Goal: Task Accomplishment & Management: Manage account settings

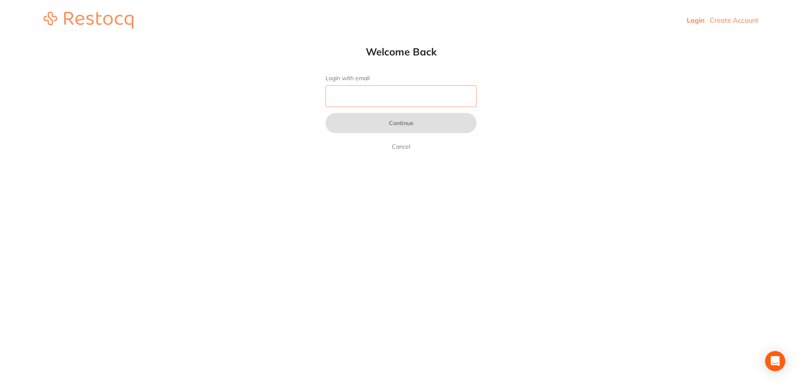
click at [385, 101] on input "Login with email" at bounding box center [401, 96] width 151 height 22
type input "[EMAIL_ADDRESS][DOMAIN_NAME]"
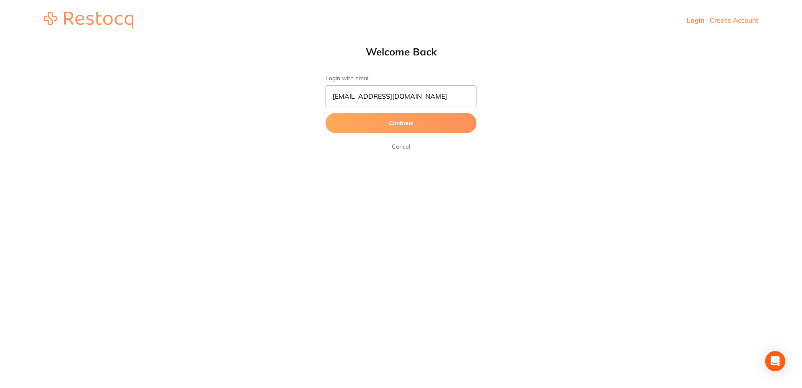
click at [380, 126] on button "Continue" at bounding box center [401, 123] width 151 height 20
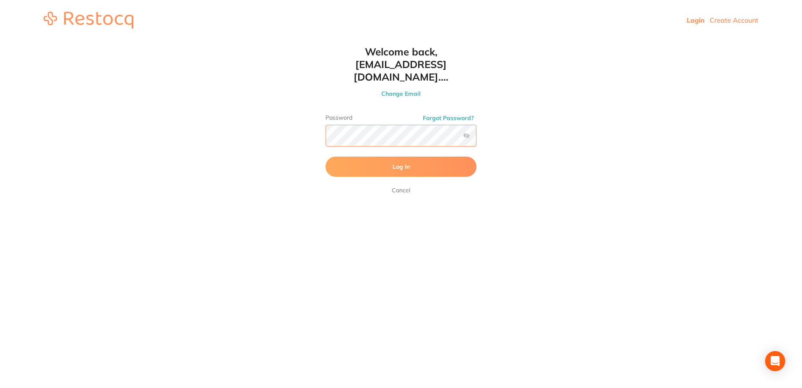
click at [326, 157] on button "Log In" at bounding box center [401, 167] width 151 height 20
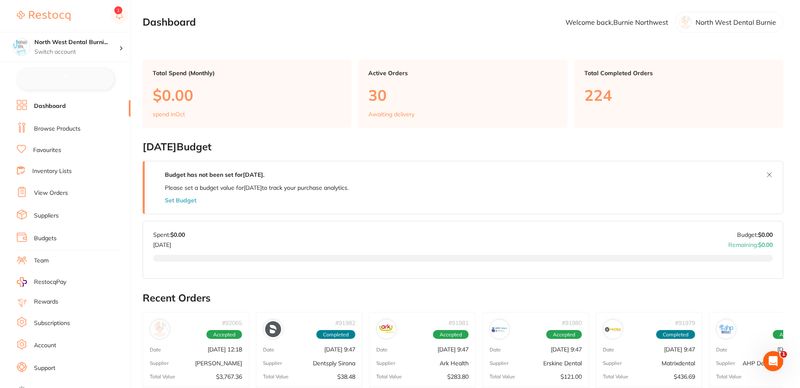
click at [56, 192] on link "View Orders" at bounding box center [51, 193] width 34 height 8
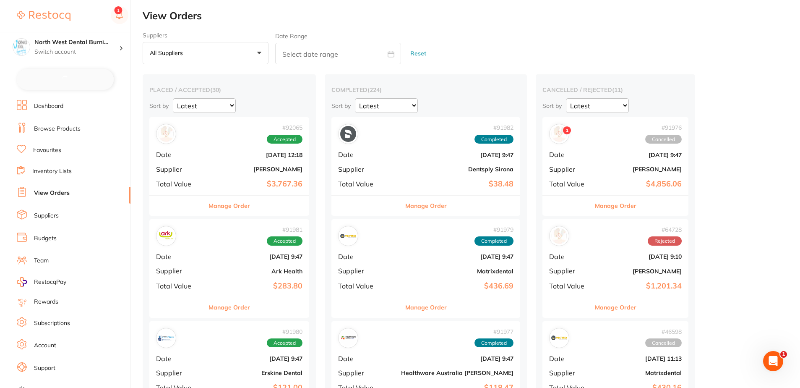
checkbox input "false"
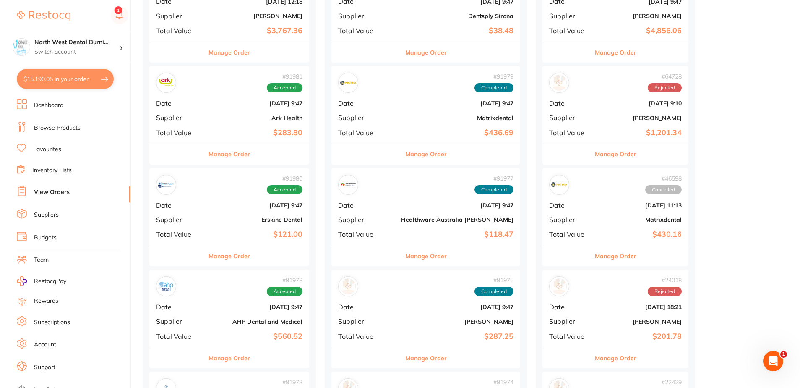
scroll to position [168, 0]
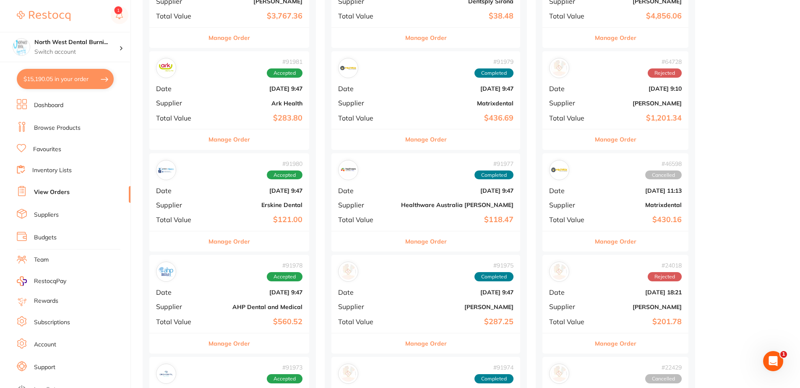
click at [229, 342] on button "Manage Order" at bounding box center [230, 343] width 42 height 20
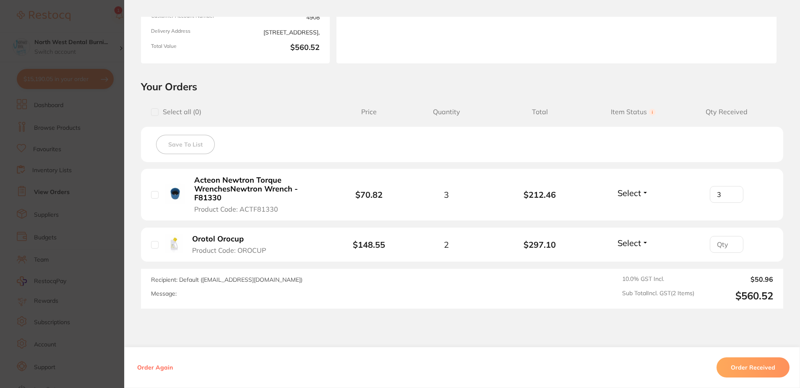
click at [45, 189] on section "Order ID: Restocq- 91978 Order Information Accepted Order Order Date [DATE] 9:4…" at bounding box center [400, 194] width 800 height 388
